Goal: Find specific page/section: Find specific page/section

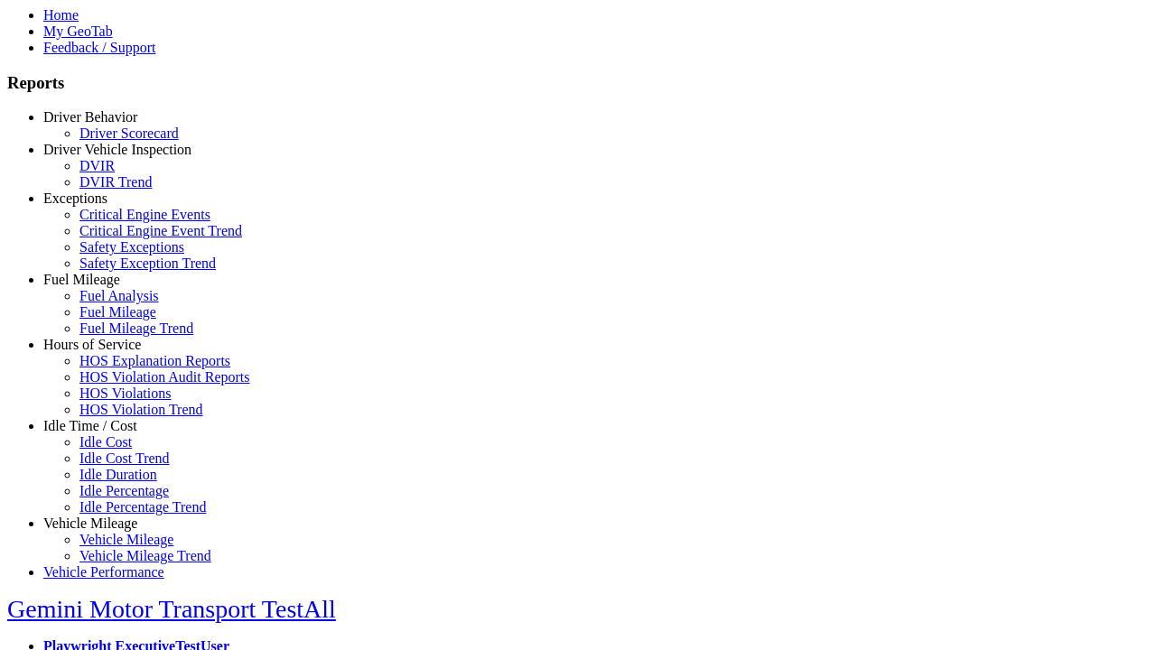
click at [104, 352] on link "Hours of Service" at bounding box center [92, 344] width 98 height 15
click at [117, 368] on link "HOS Explanation Reports" at bounding box center [154, 360] width 151 height 15
